Goal: Task Accomplishment & Management: Complete application form

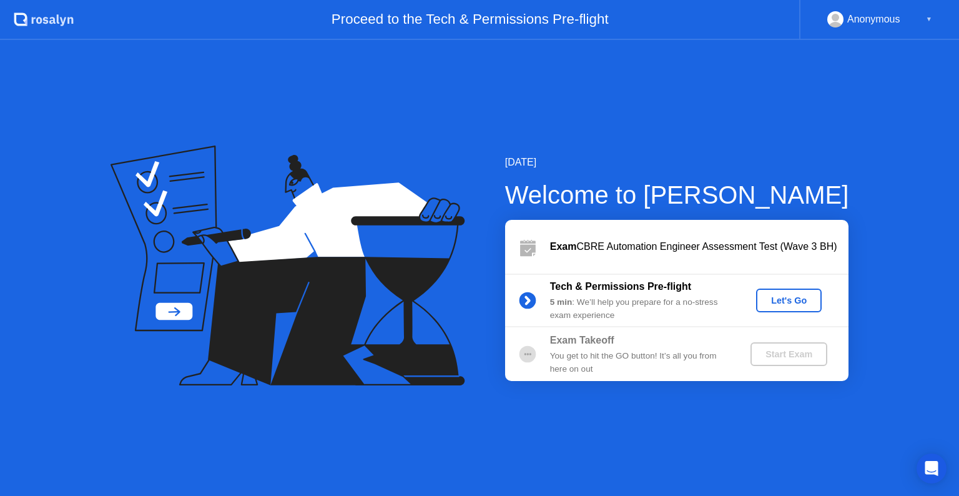
click at [800, 299] on div "Let's Go" at bounding box center [789, 300] width 56 height 10
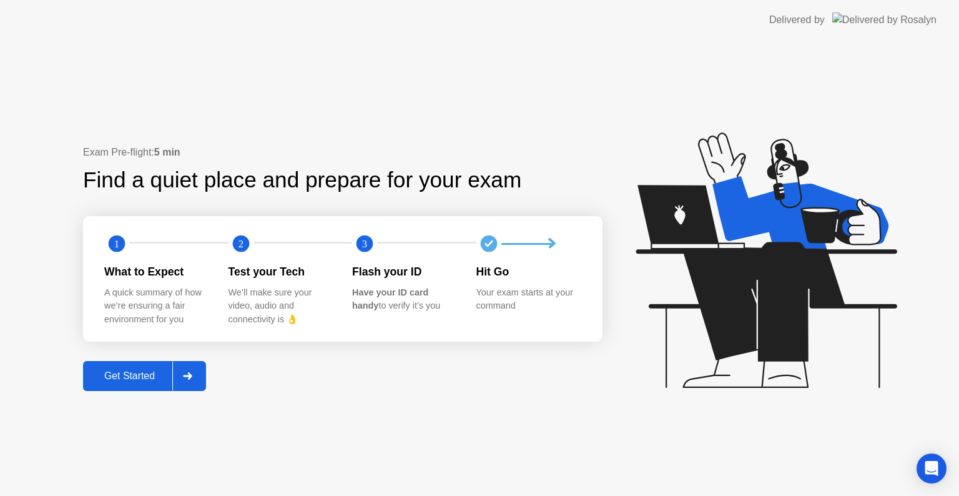
click at [138, 375] on div "Get Started" at bounding box center [130, 375] width 86 height 11
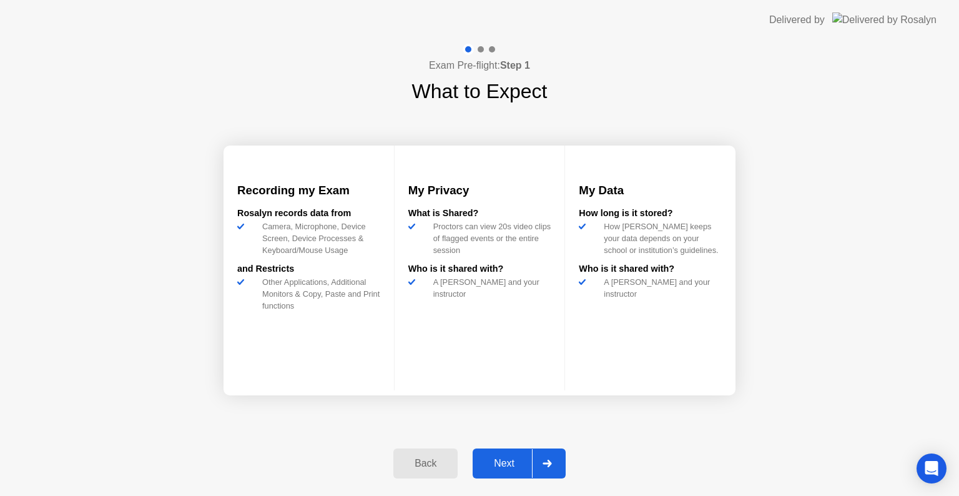
click at [511, 470] on button "Next" at bounding box center [519, 463] width 93 height 30
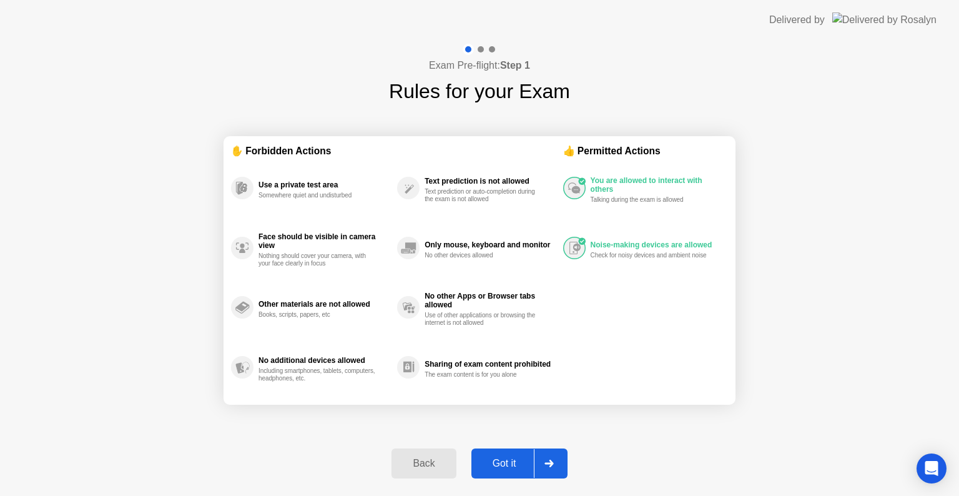
click at [511, 467] on div "Got it" at bounding box center [504, 463] width 59 height 11
select select "**********"
select select "*******"
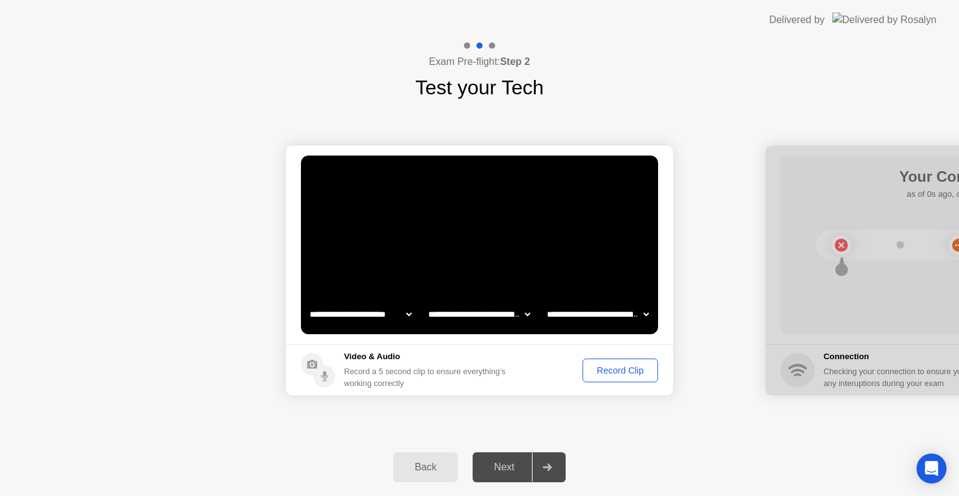
click at [509, 466] on div "Next" at bounding box center [504, 466] width 56 height 11
click at [631, 370] on div "Record Clip" at bounding box center [620, 370] width 67 height 10
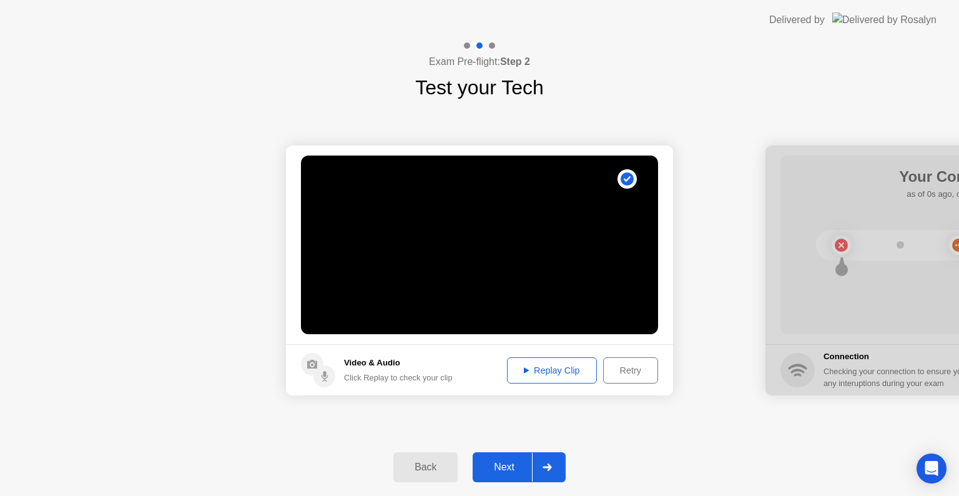
click at [501, 481] on button "Next" at bounding box center [519, 467] width 93 height 30
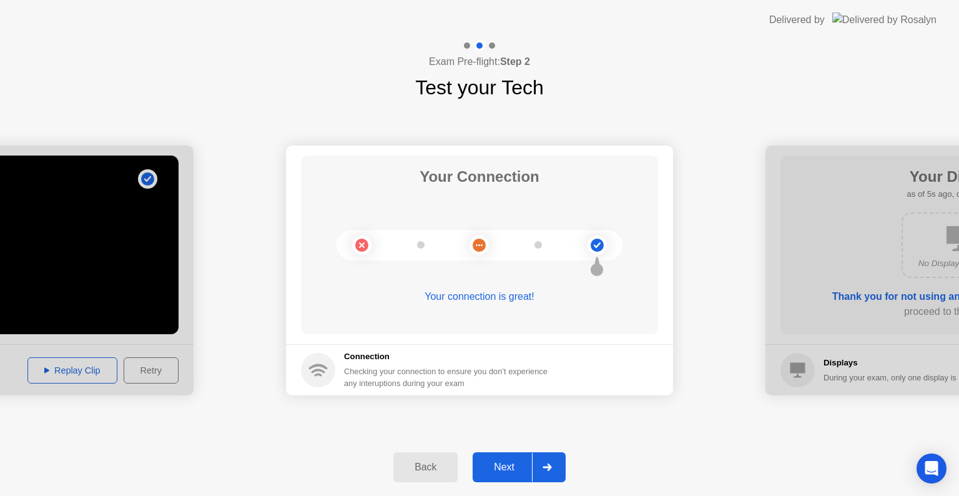
click at [516, 464] on div "Next" at bounding box center [504, 466] width 56 height 11
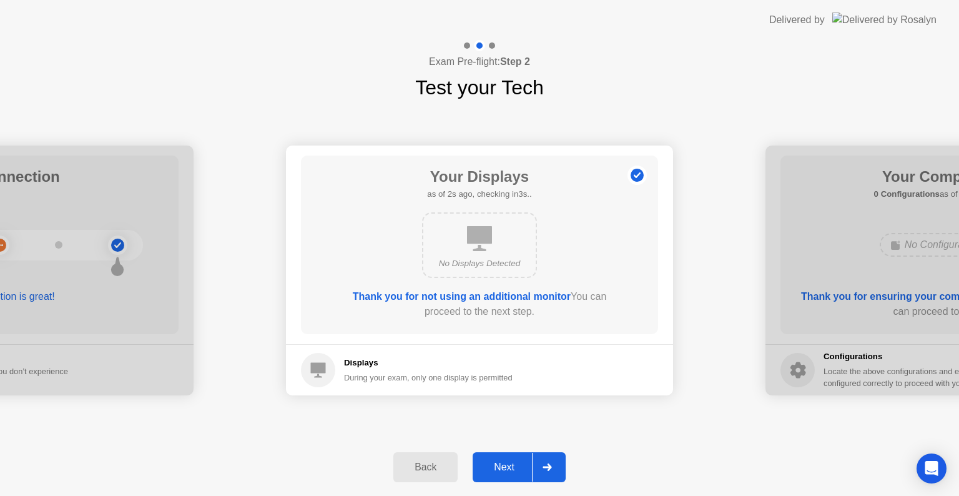
click at [509, 473] on div "Next" at bounding box center [504, 466] width 56 height 11
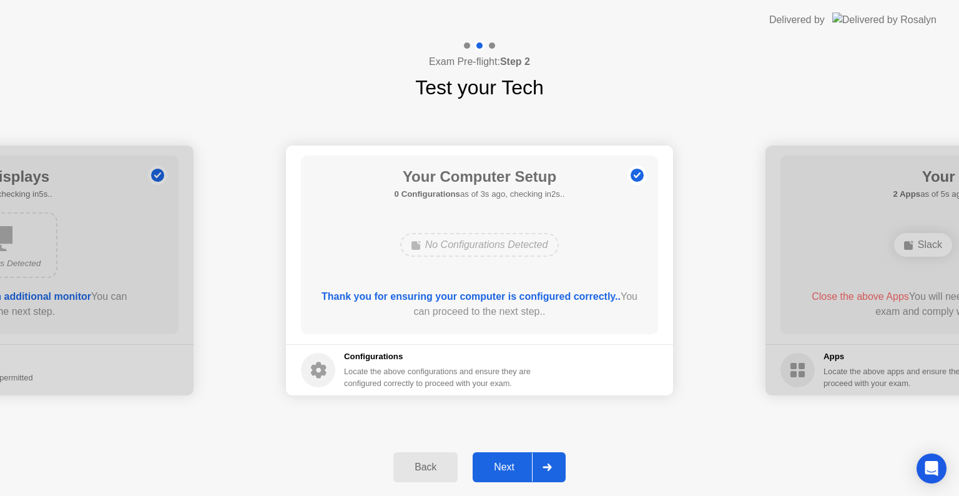
click at [511, 473] on div "Next" at bounding box center [504, 466] width 56 height 11
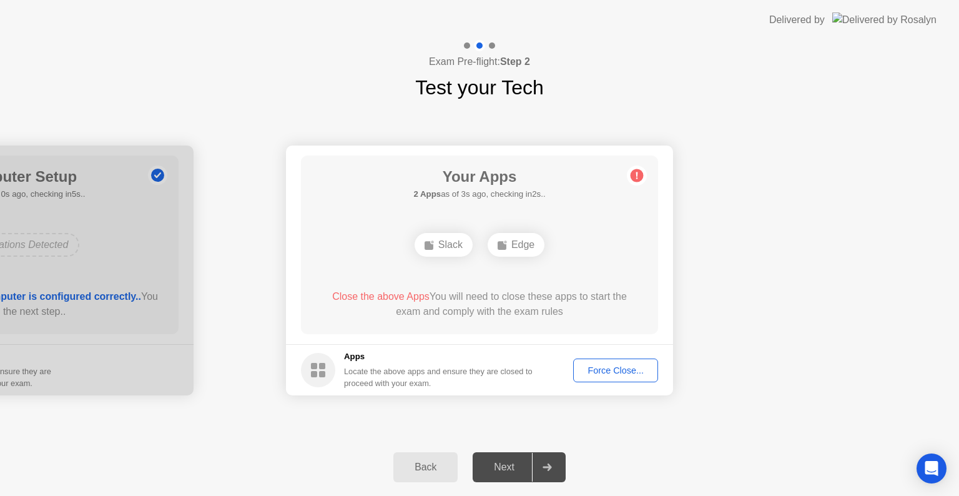
click at [624, 371] on div "Force Close..." at bounding box center [615, 370] width 76 height 10
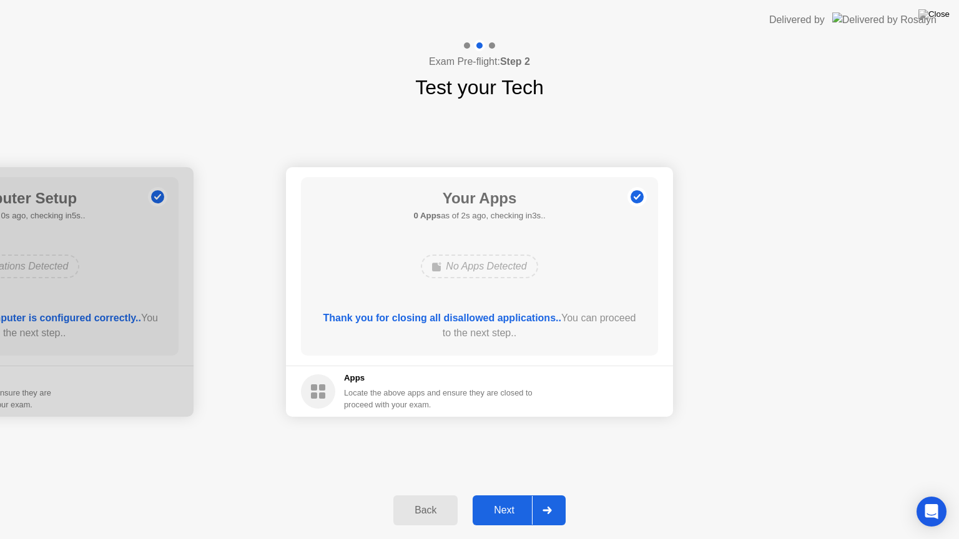
click at [513, 495] on div "Next" at bounding box center [504, 510] width 56 height 11
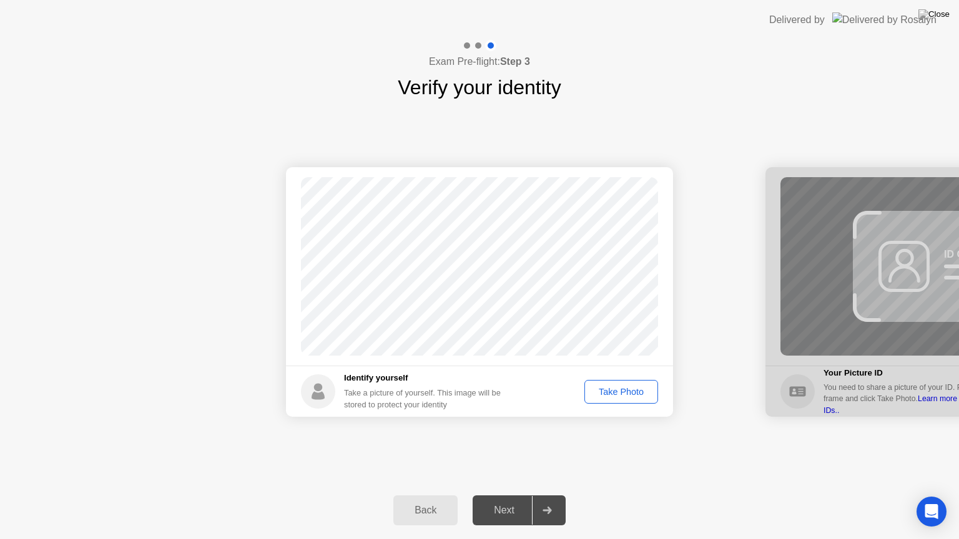
click at [616, 393] on div "Take Photo" at bounding box center [621, 392] width 65 height 10
click at [515, 495] on div "Next" at bounding box center [504, 510] width 56 height 11
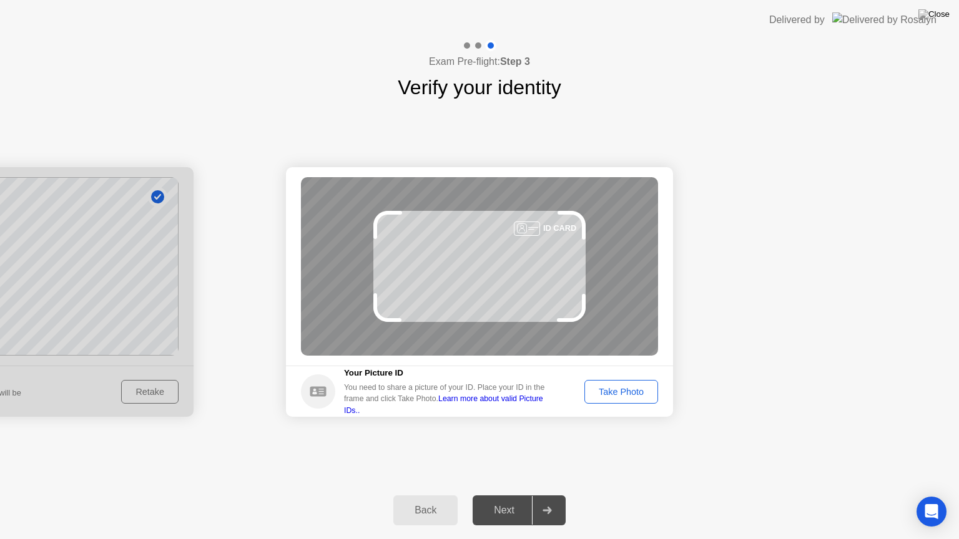
click at [627, 390] on div "Take Photo" at bounding box center [621, 392] width 65 height 10
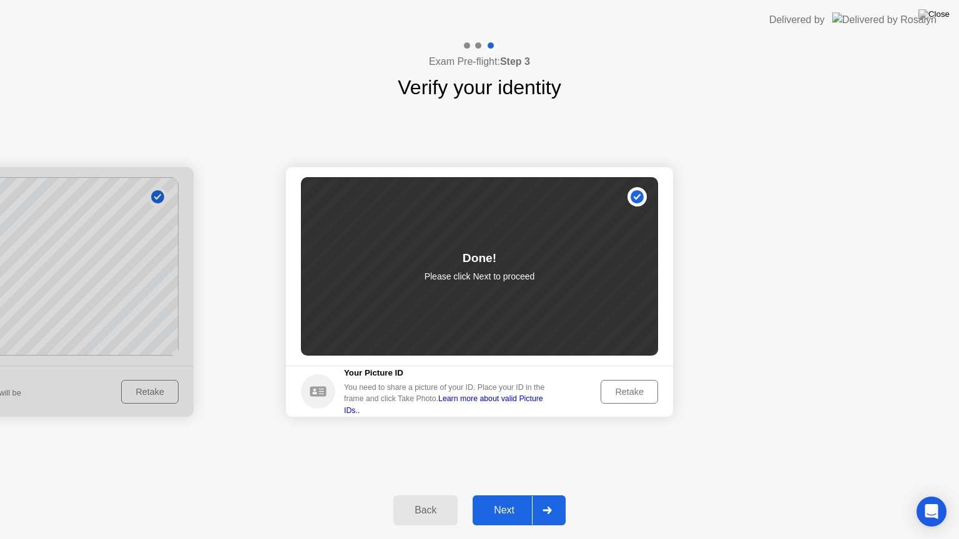
click at [522, 495] on div "Next" at bounding box center [504, 510] width 56 height 11
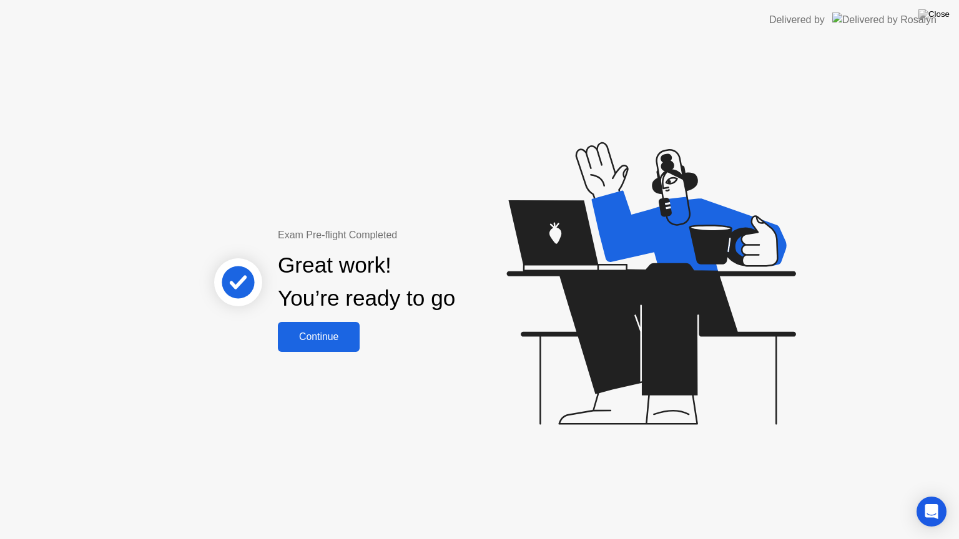
click at [322, 343] on div "Continue" at bounding box center [319, 336] width 74 height 11
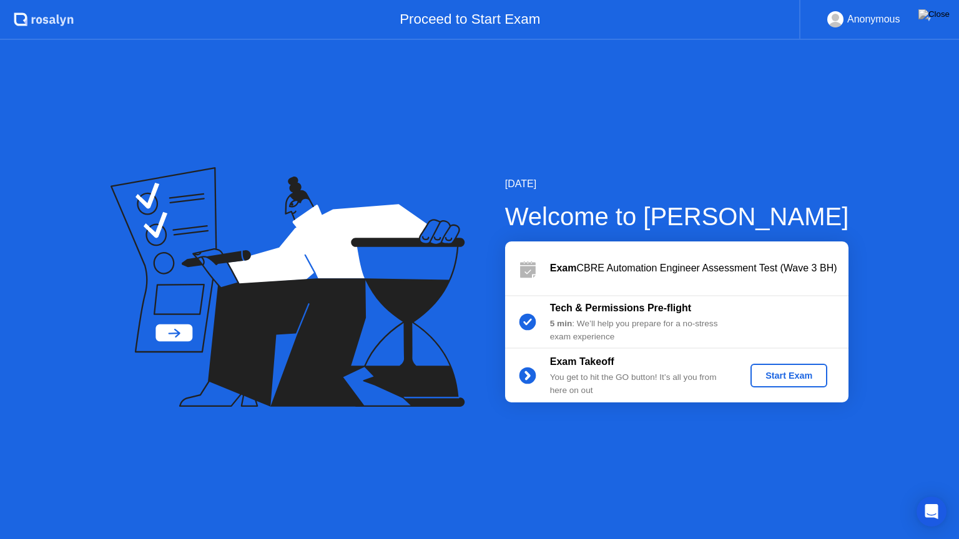
click at [800, 377] on div "Start Exam" at bounding box center [788, 376] width 67 height 10
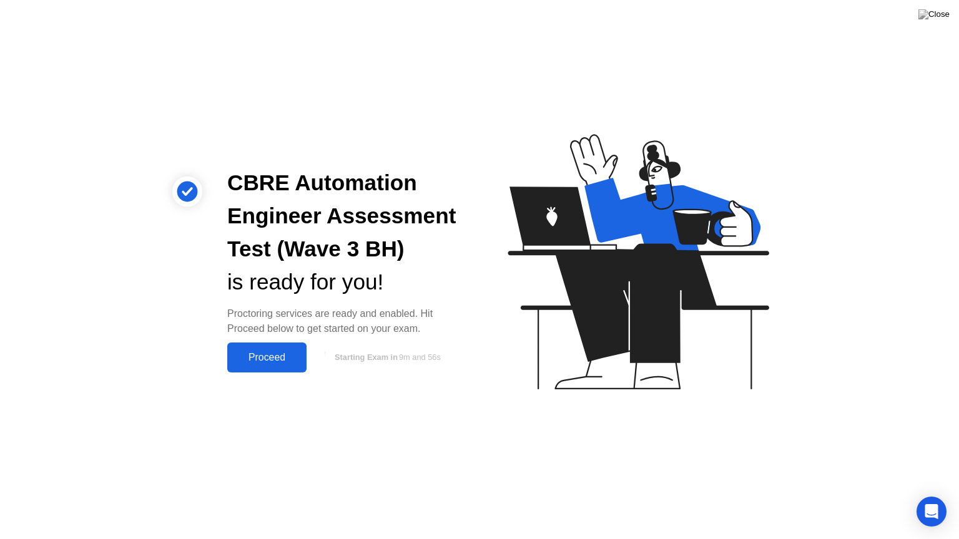
click at [266, 360] on div "Proceed" at bounding box center [267, 357] width 72 height 11
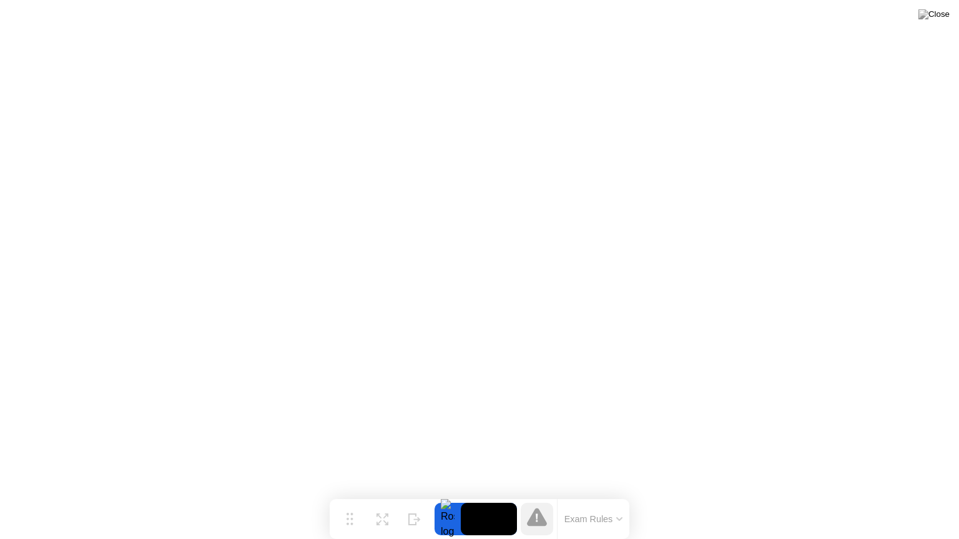
click at [445, 495] on div at bounding box center [447, 519] width 26 height 32
click at [442, 495] on div at bounding box center [447, 519] width 26 height 32
click at [579, 495] on button "Exam Rules" at bounding box center [594, 519] width 66 height 11
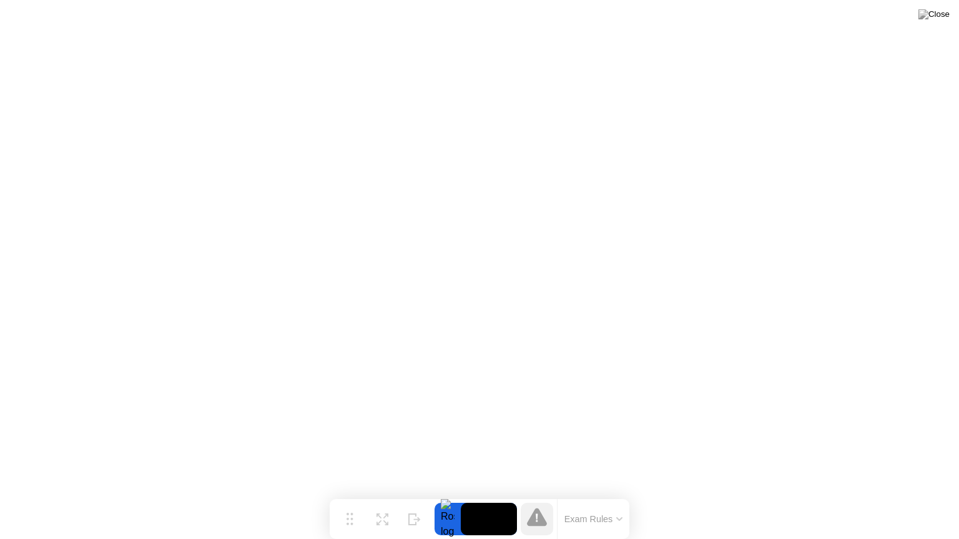
click at [618, 495] on icon at bounding box center [619, 519] width 5 height 2
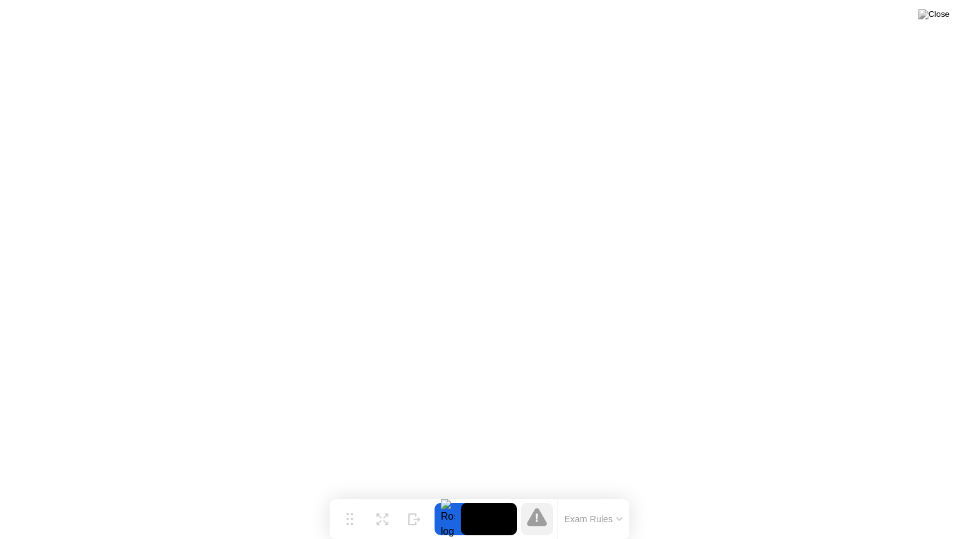
click at [607, 495] on button "Exam Rules" at bounding box center [594, 519] width 66 height 11
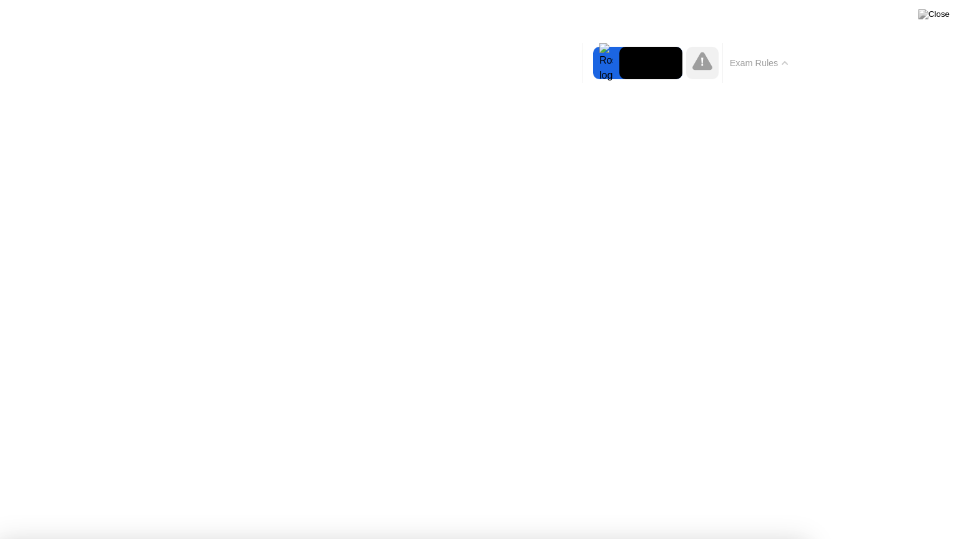
click at [611, 59] on div at bounding box center [606, 63] width 26 height 32
click at [707, 65] on icon at bounding box center [702, 61] width 20 height 18
click at [769, 63] on button "Exam Rules" at bounding box center [759, 62] width 66 height 11
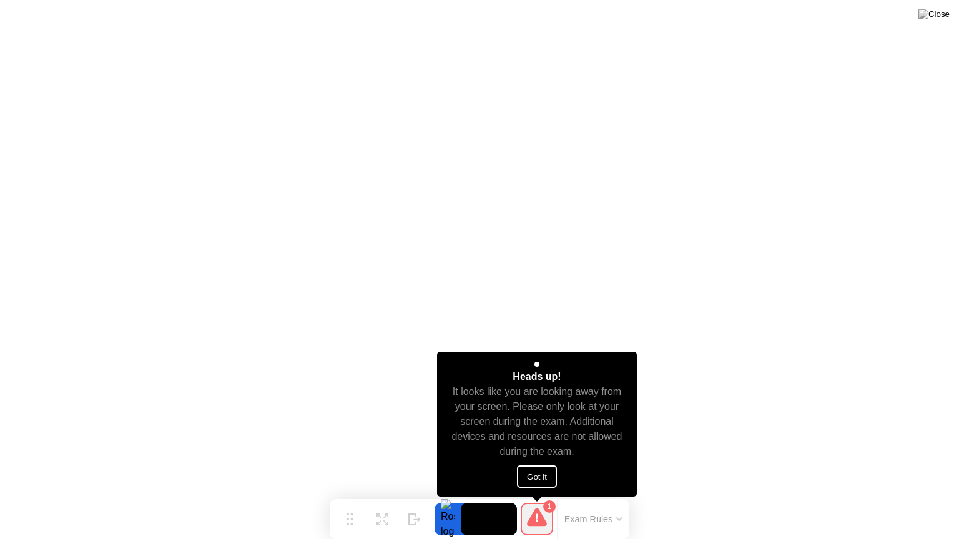
click at [541, 479] on button "Got it" at bounding box center [537, 477] width 40 height 22
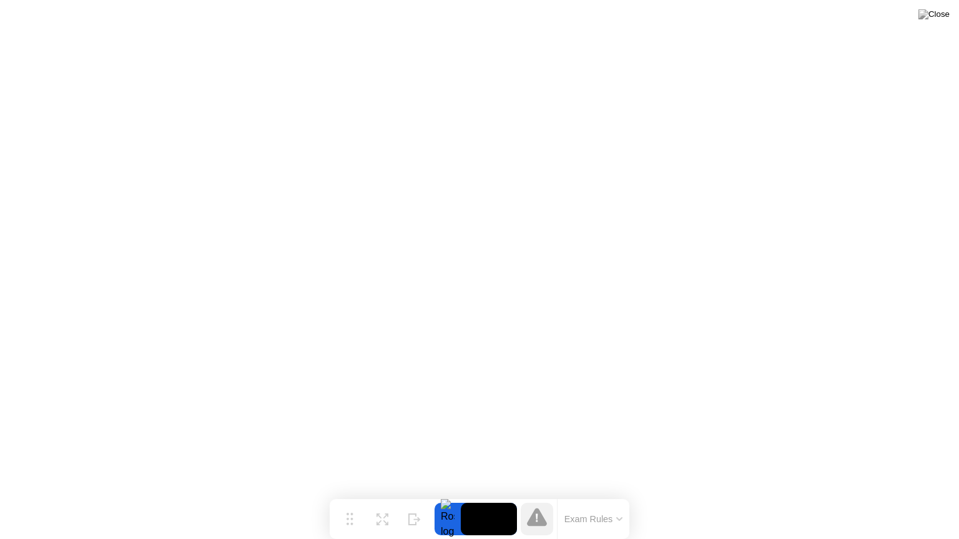
click at [532, 495] on icon at bounding box center [537, 517] width 20 height 18
click at [538, 495] on icon at bounding box center [537, 517] width 20 height 18
click at [614, 495] on button "Exam Rules" at bounding box center [594, 519] width 66 height 11
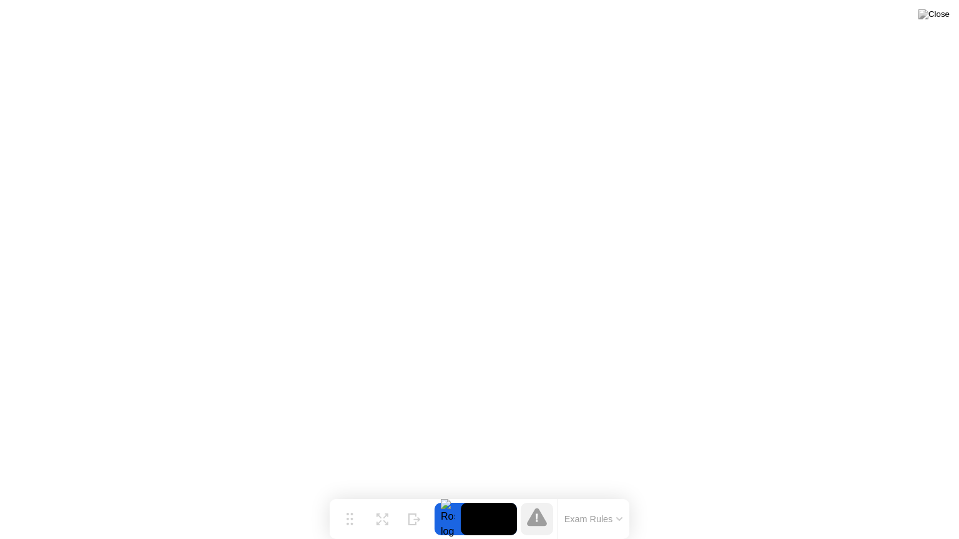
click at [542, 495] on icon at bounding box center [537, 517] width 20 height 18
click at [484, 495] on video at bounding box center [489, 519] width 56 height 32
click at [443, 495] on div at bounding box center [447, 519] width 26 height 32
click at [617, 495] on icon at bounding box center [619, 519] width 6 height 4
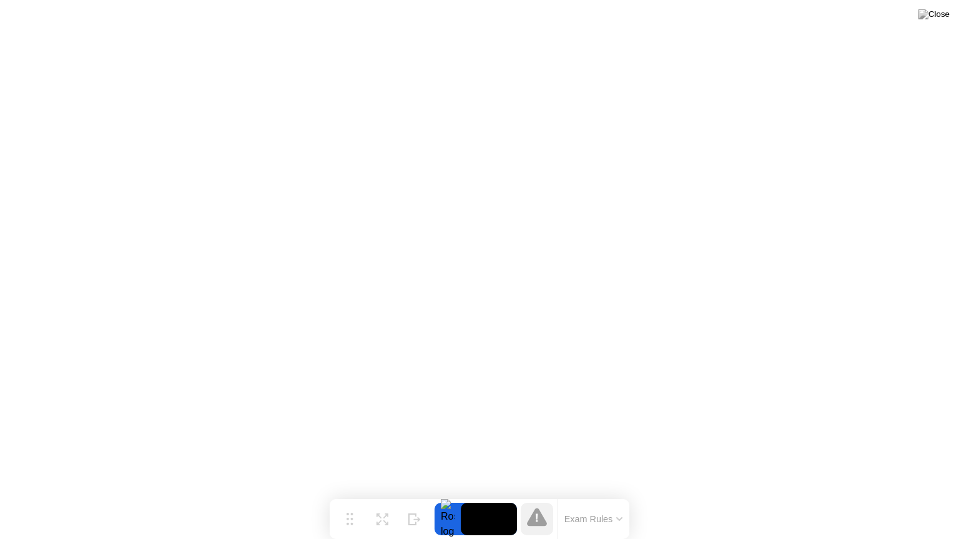
click at [537, 495] on icon at bounding box center [537, 518] width 2 height 8
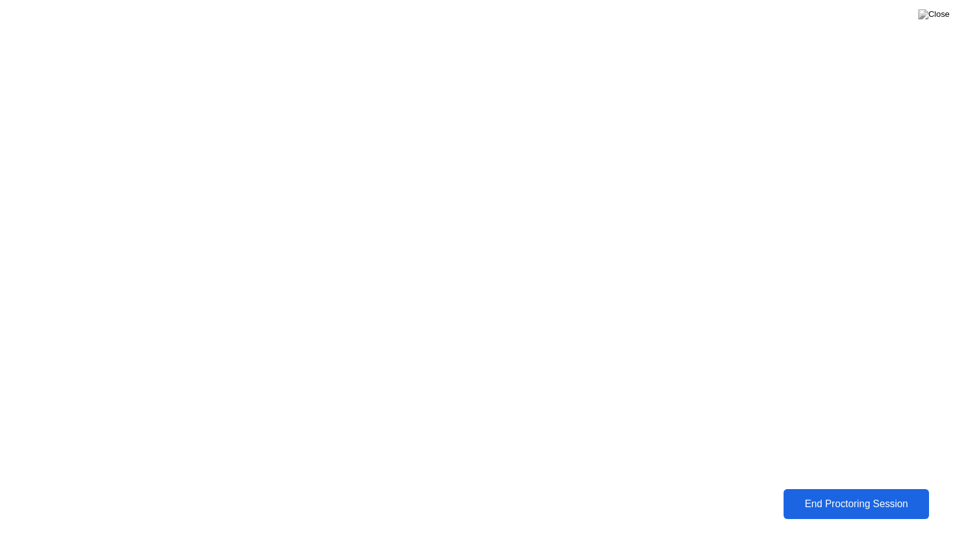
click at [901, 495] on div "End Proctoring Session" at bounding box center [856, 504] width 139 height 11
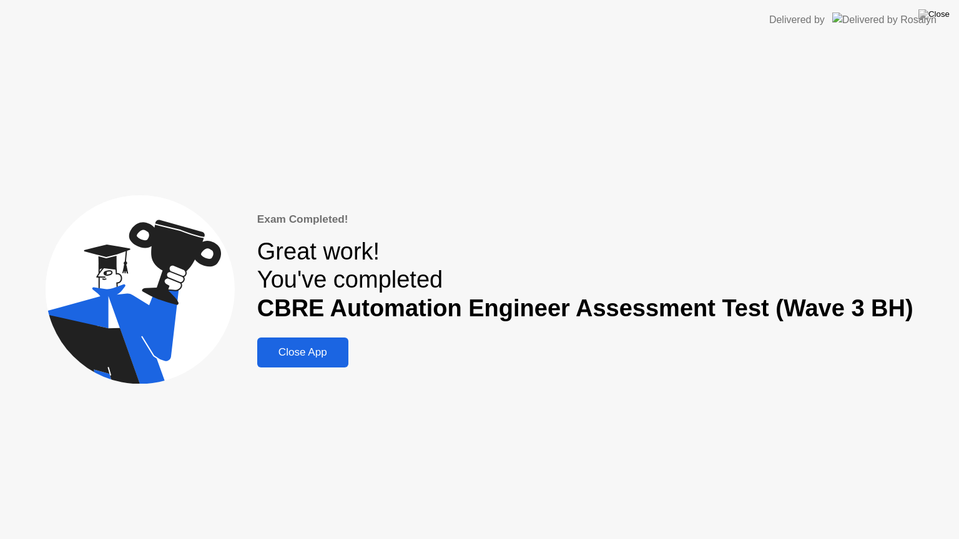
click at [325, 355] on div "Close App" at bounding box center [303, 352] width 84 height 12
